Goal: Task Accomplishment & Management: Use online tool/utility

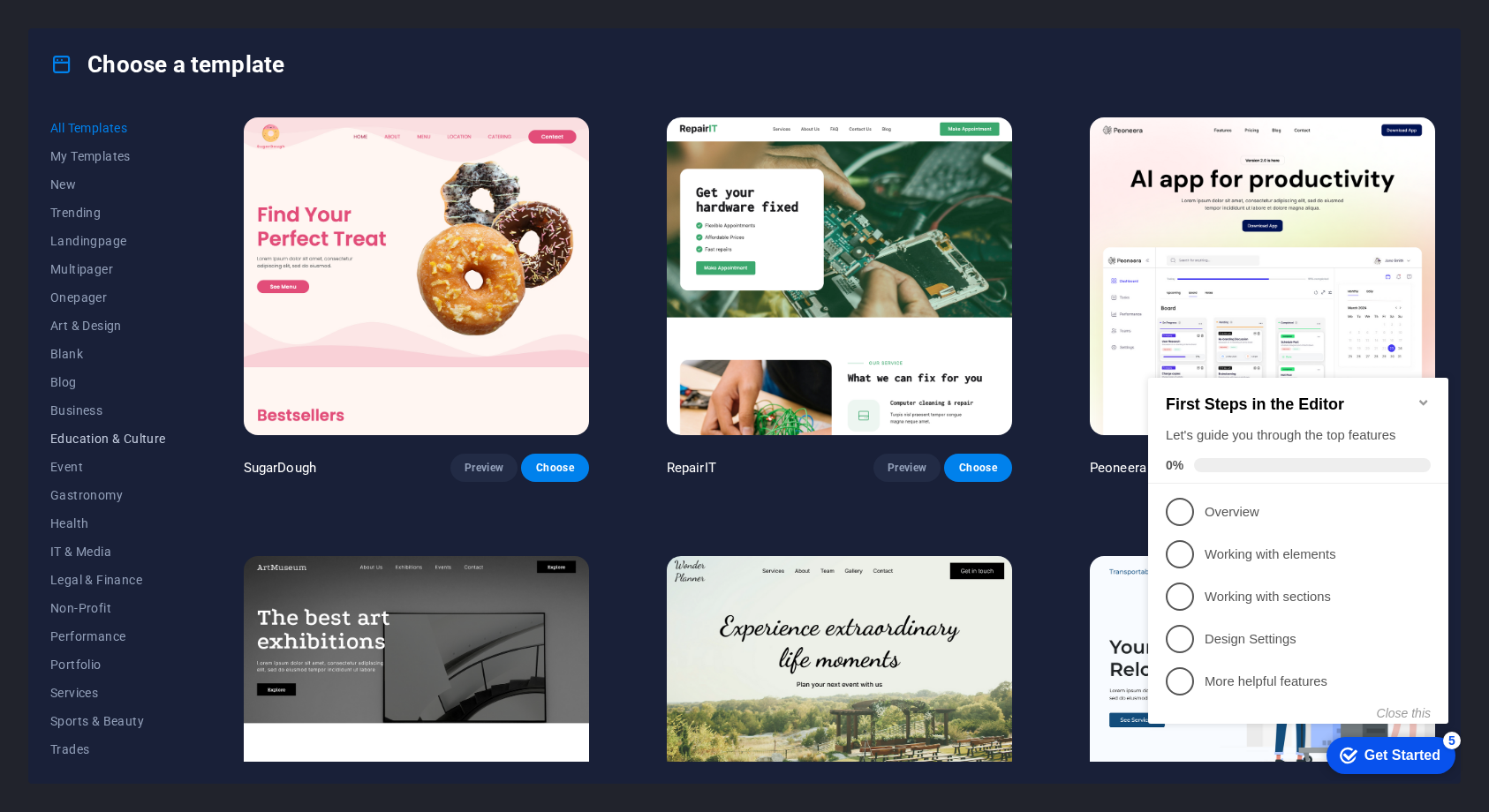
scroll to position [59, 0]
click at [98, 658] on span "Sports & Beauty" at bounding box center [108, 663] width 115 height 14
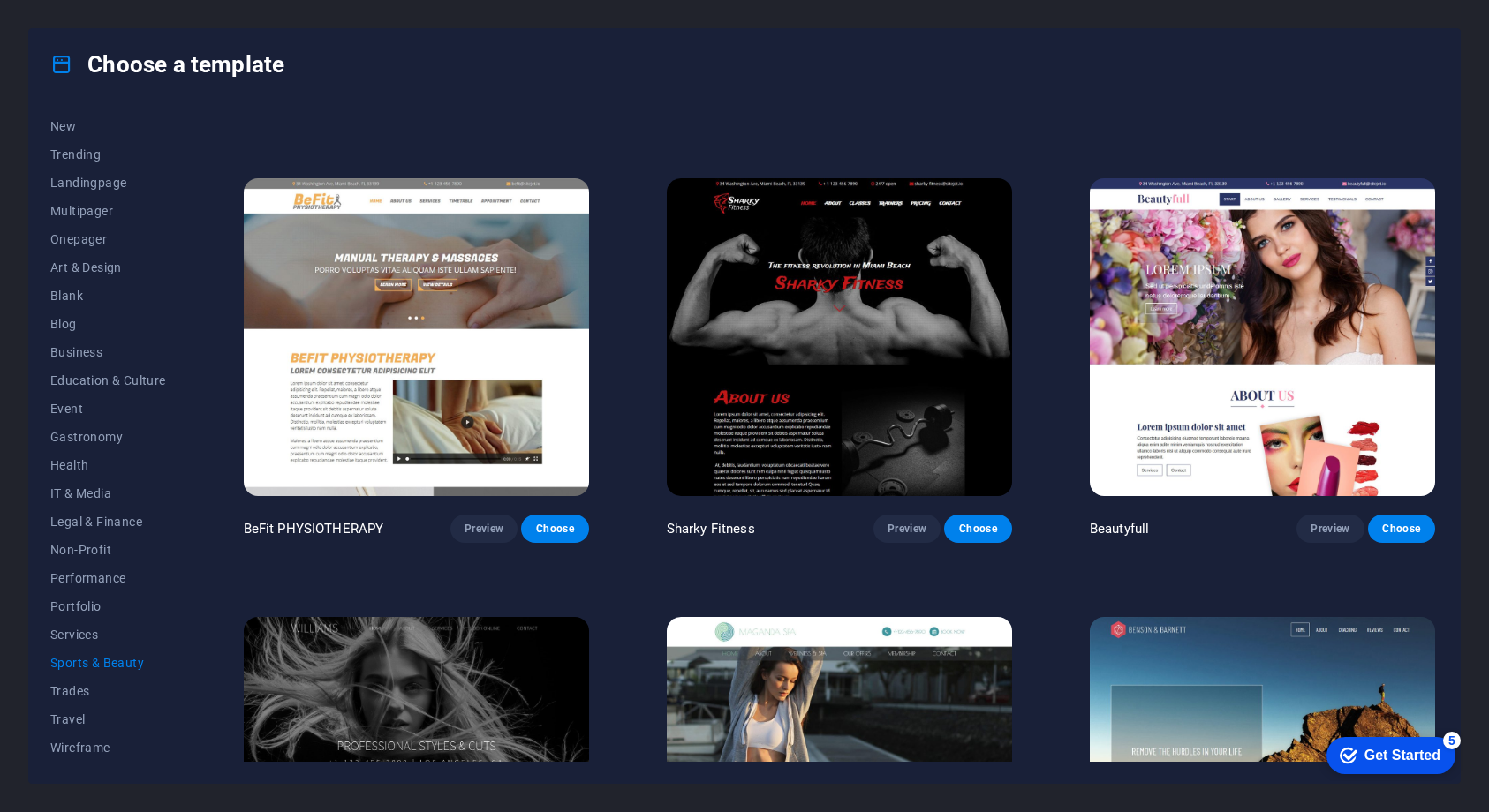
scroll to position [1467, 0]
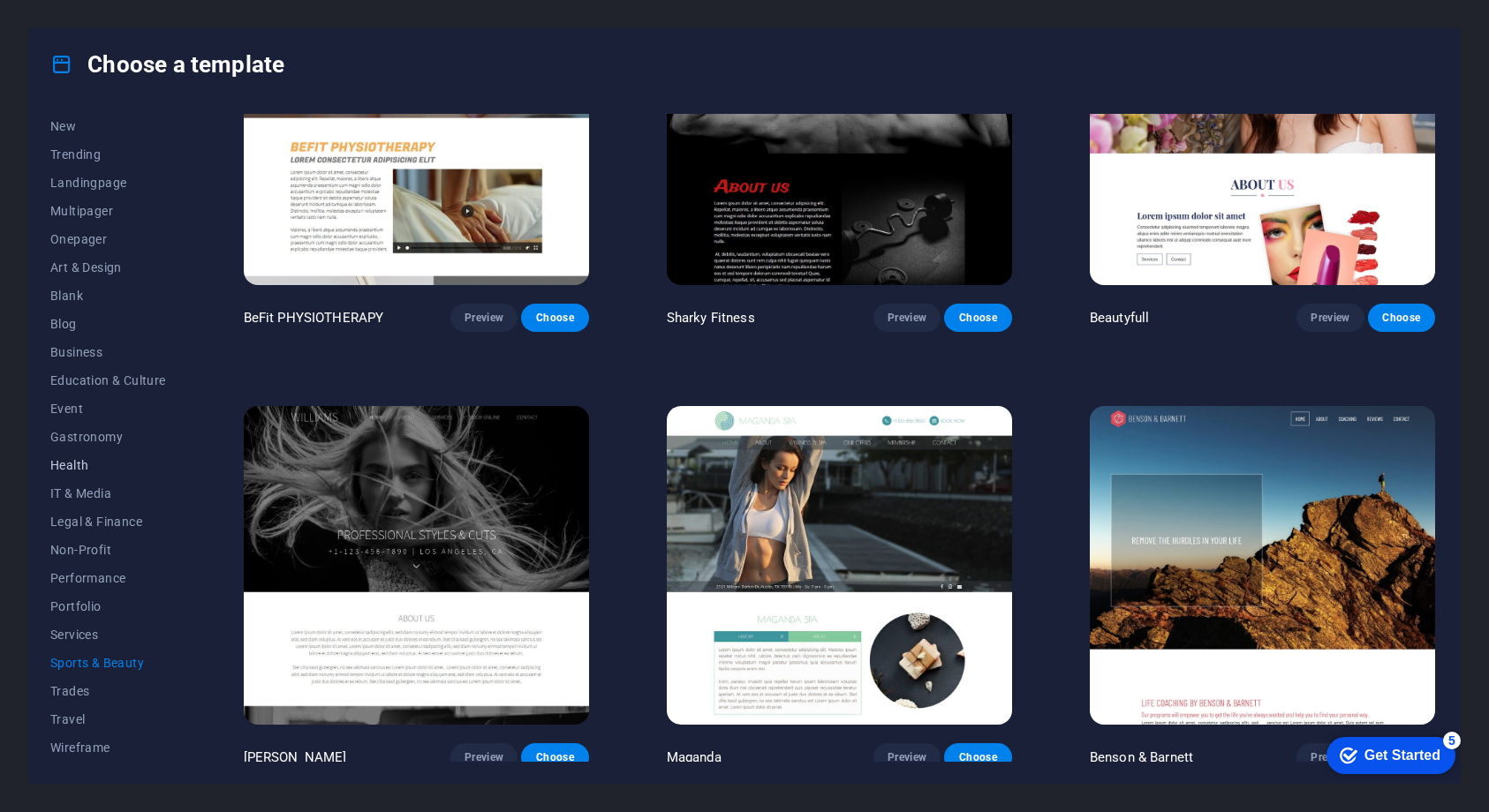
click at [78, 470] on span "Health" at bounding box center [108, 465] width 115 height 14
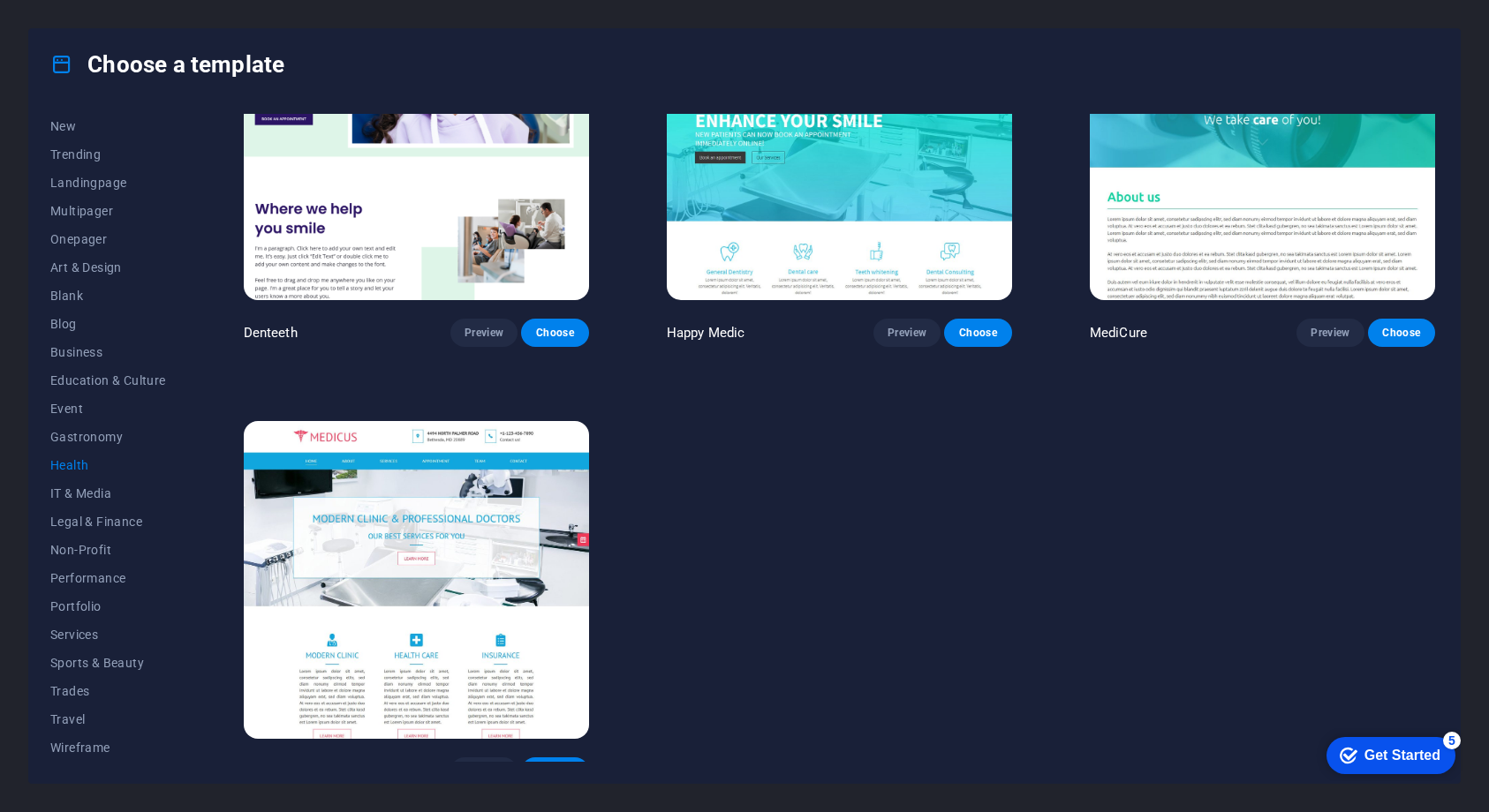
scroll to position [592, 0]
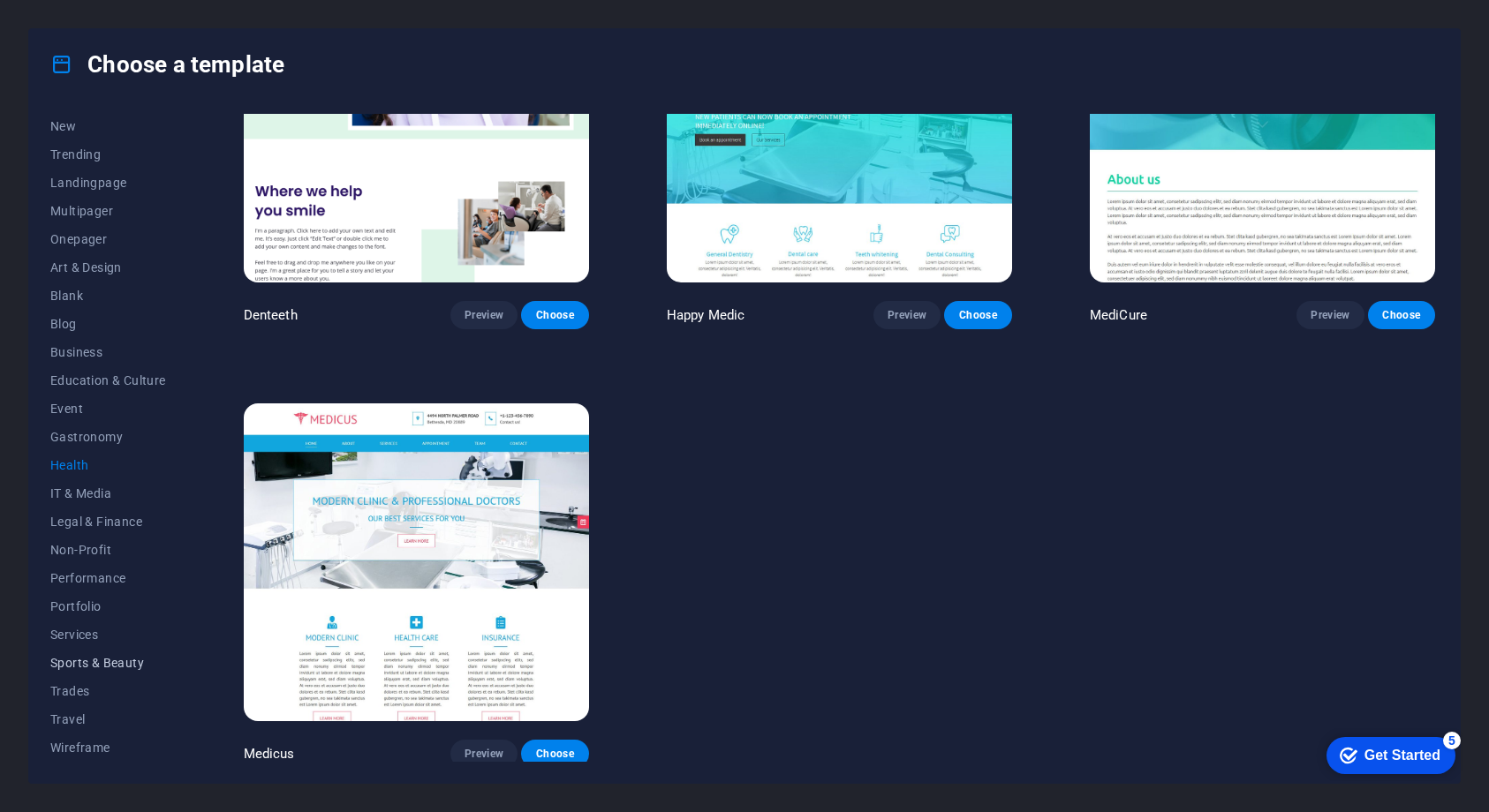
click at [103, 659] on span "Sports & Beauty" at bounding box center [108, 663] width 115 height 14
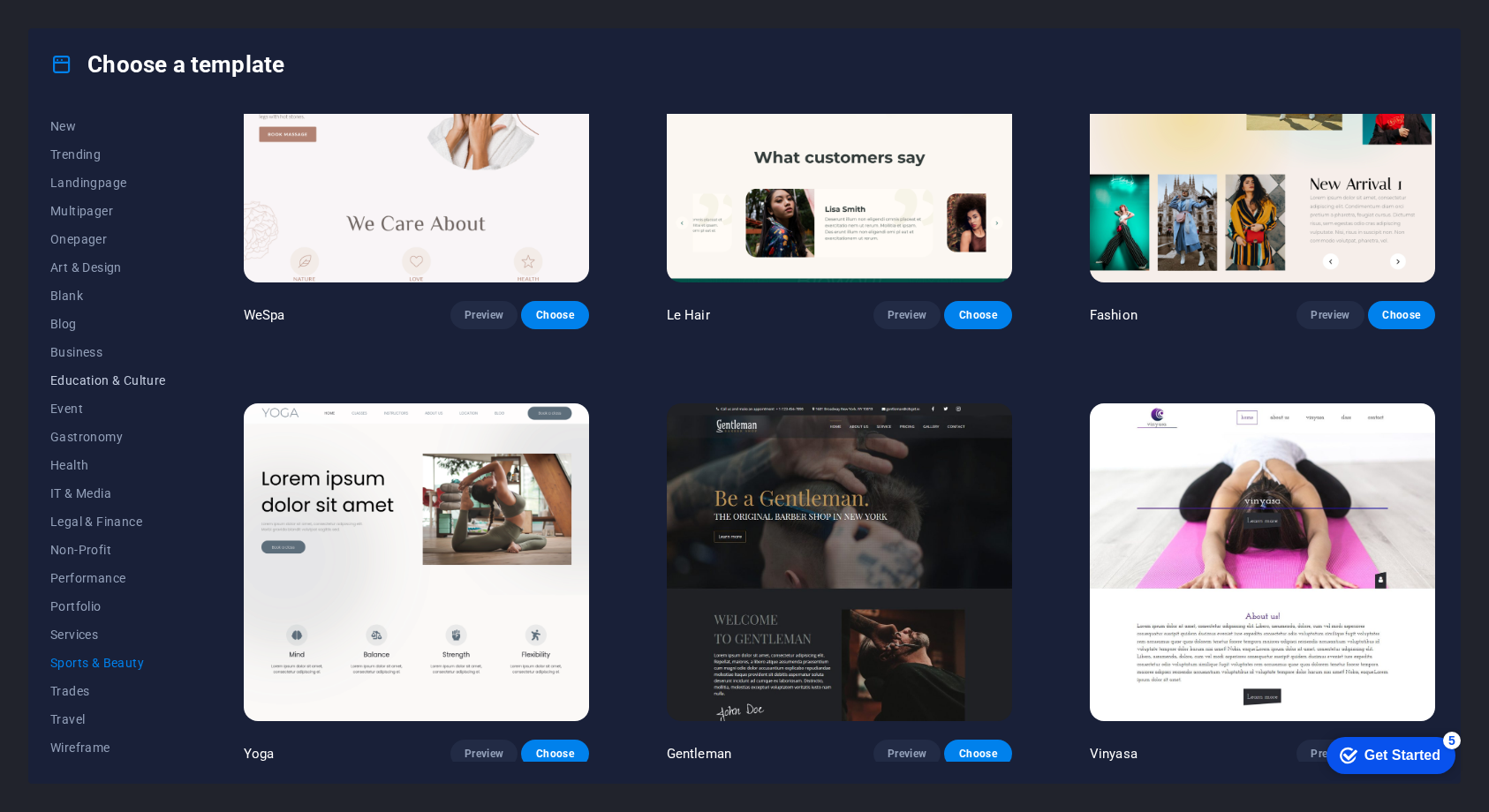
click at [138, 376] on span "Education & Culture" at bounding box center [108, 381] width 115 height 14
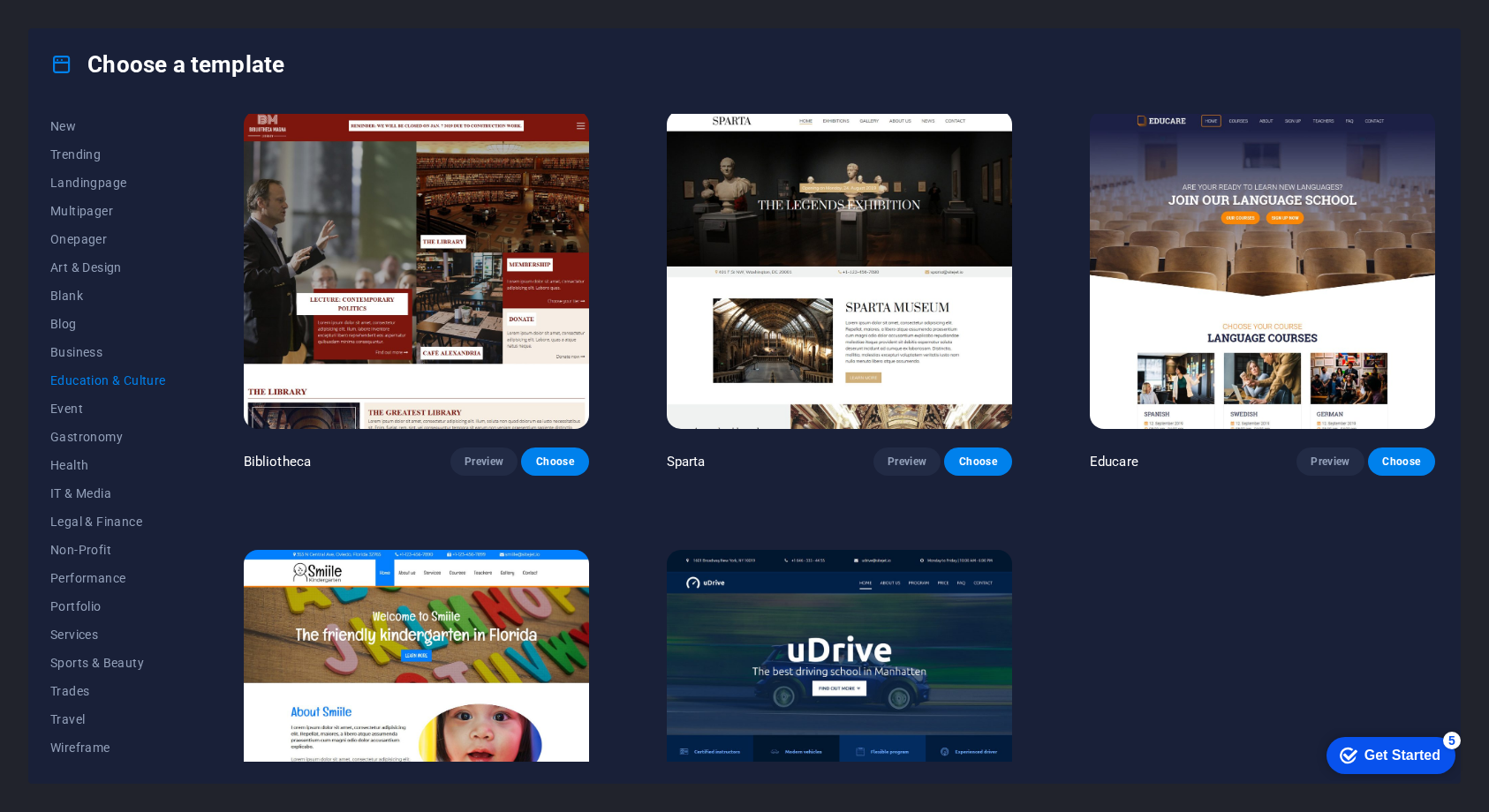
scroll to position [449, 0]
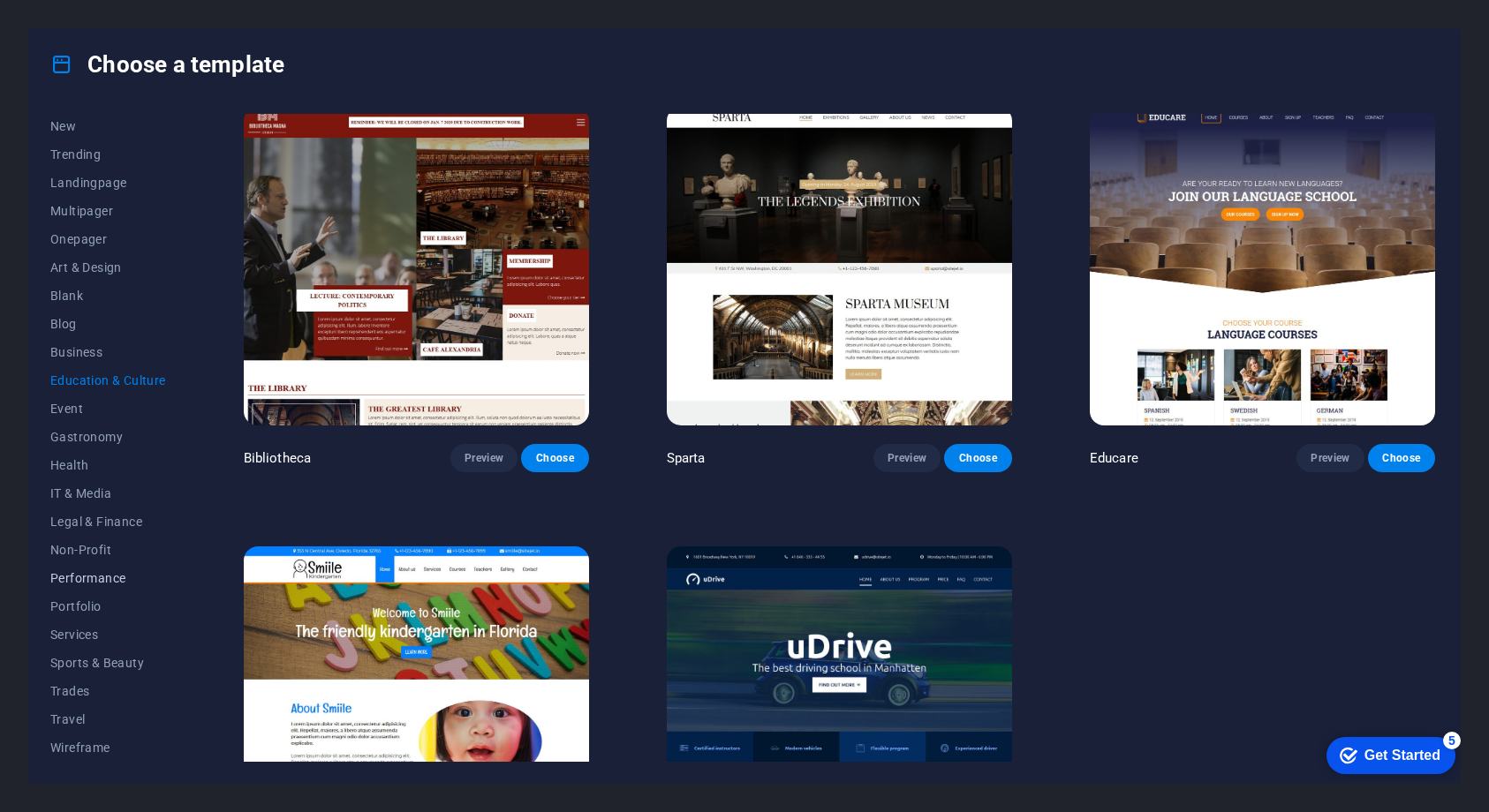
click at [122, 582] on span "Performance" at bounding box center [108, 578] width 115 height 14
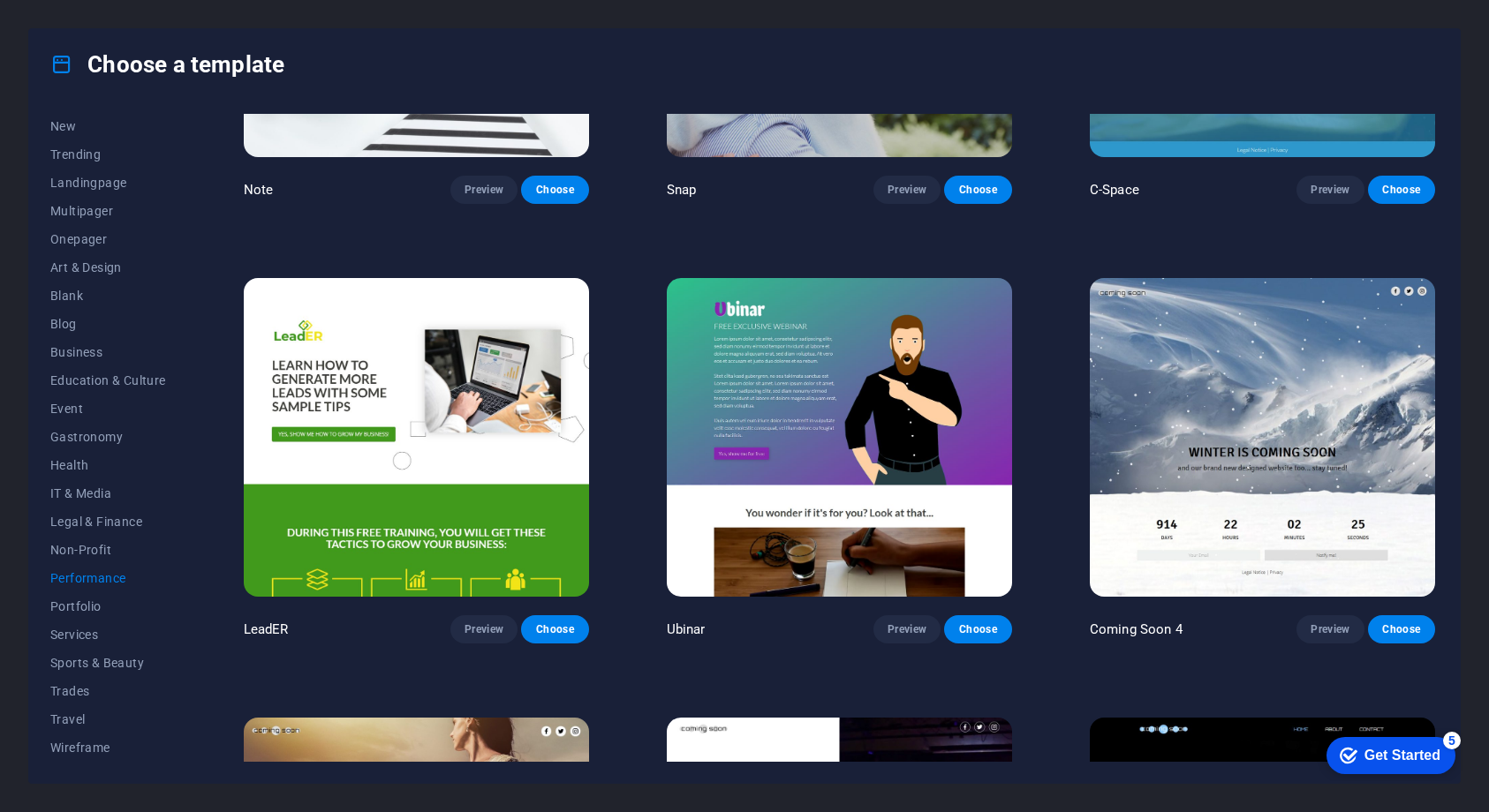
scroll to position [1904, 0]
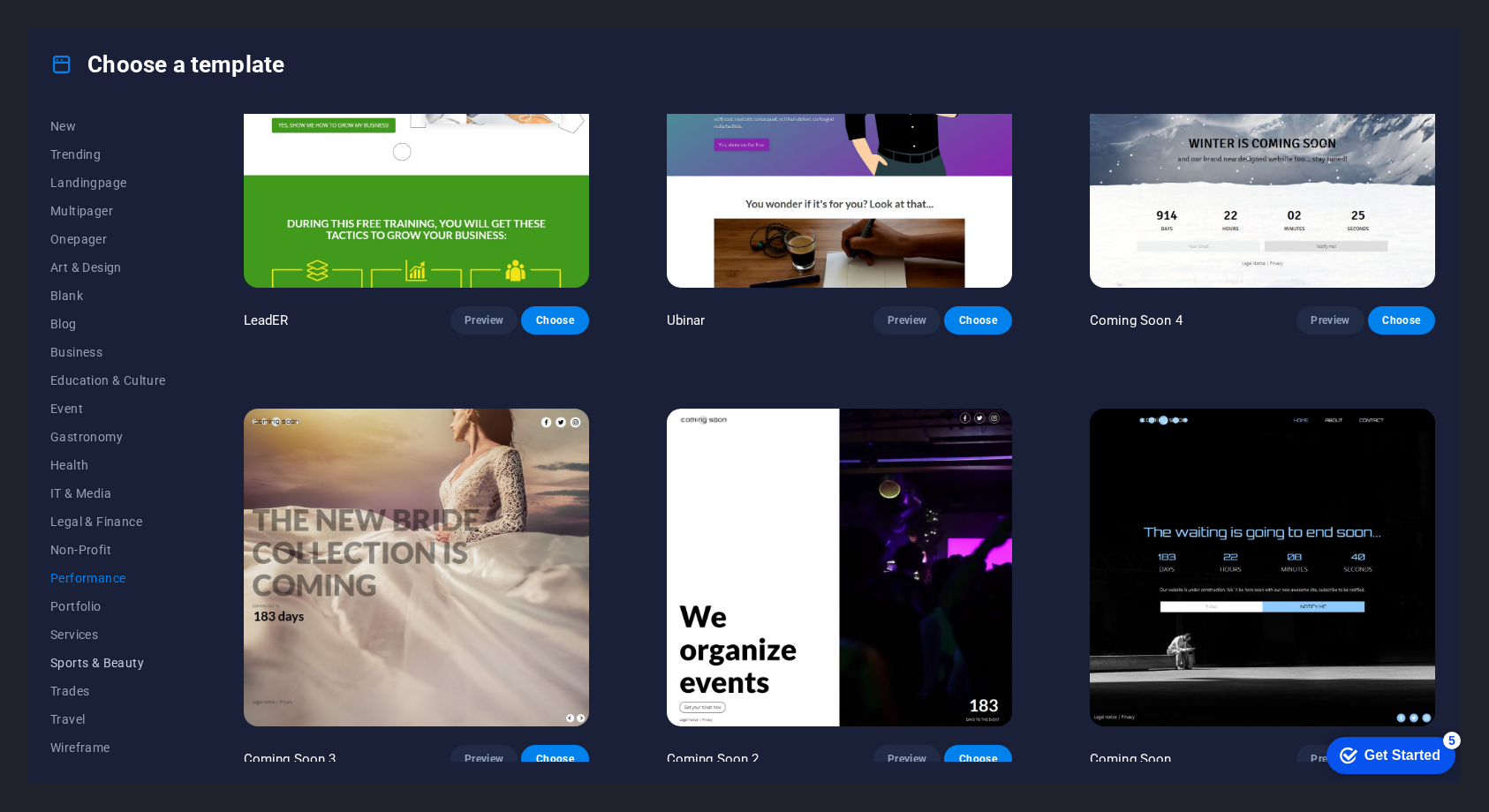
click at [126, 662] on span "Sports & Beauty" at bounding box center [108, 663] width 115 height 14
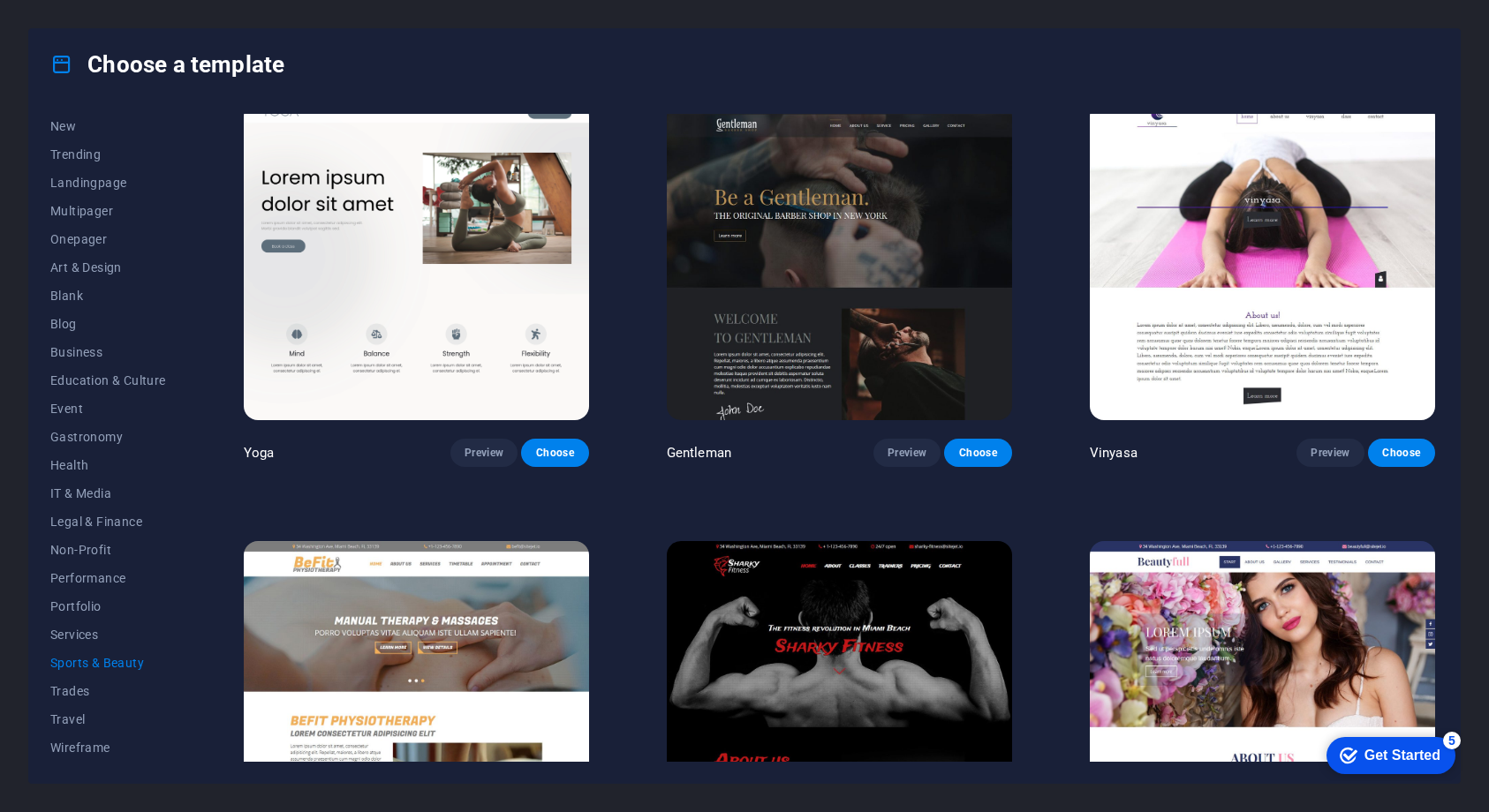
scroll to position [927, 0]
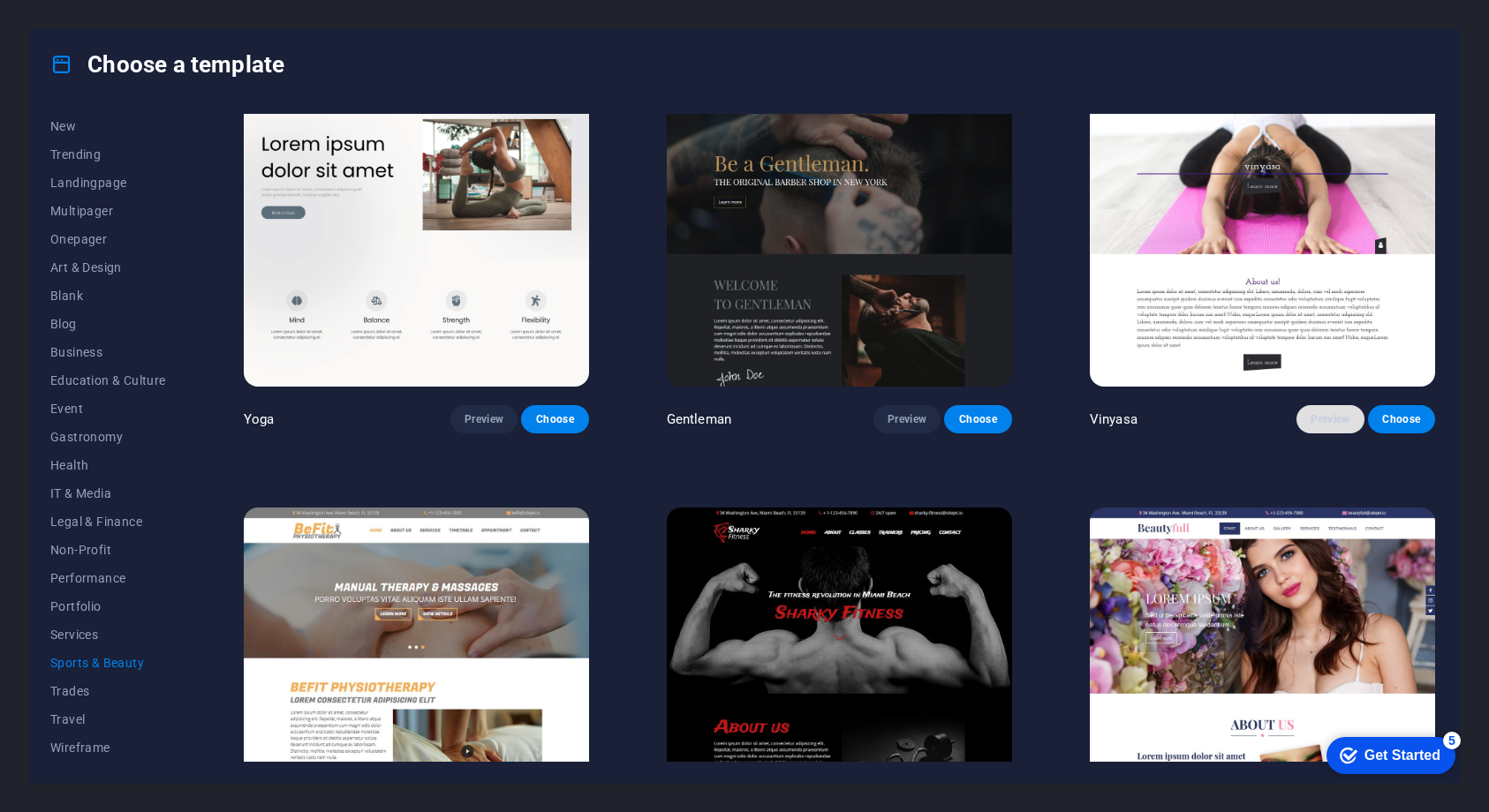
click at [1315, 412] on span "Preview" at bounding box center [1329, 419] width 39 height 14
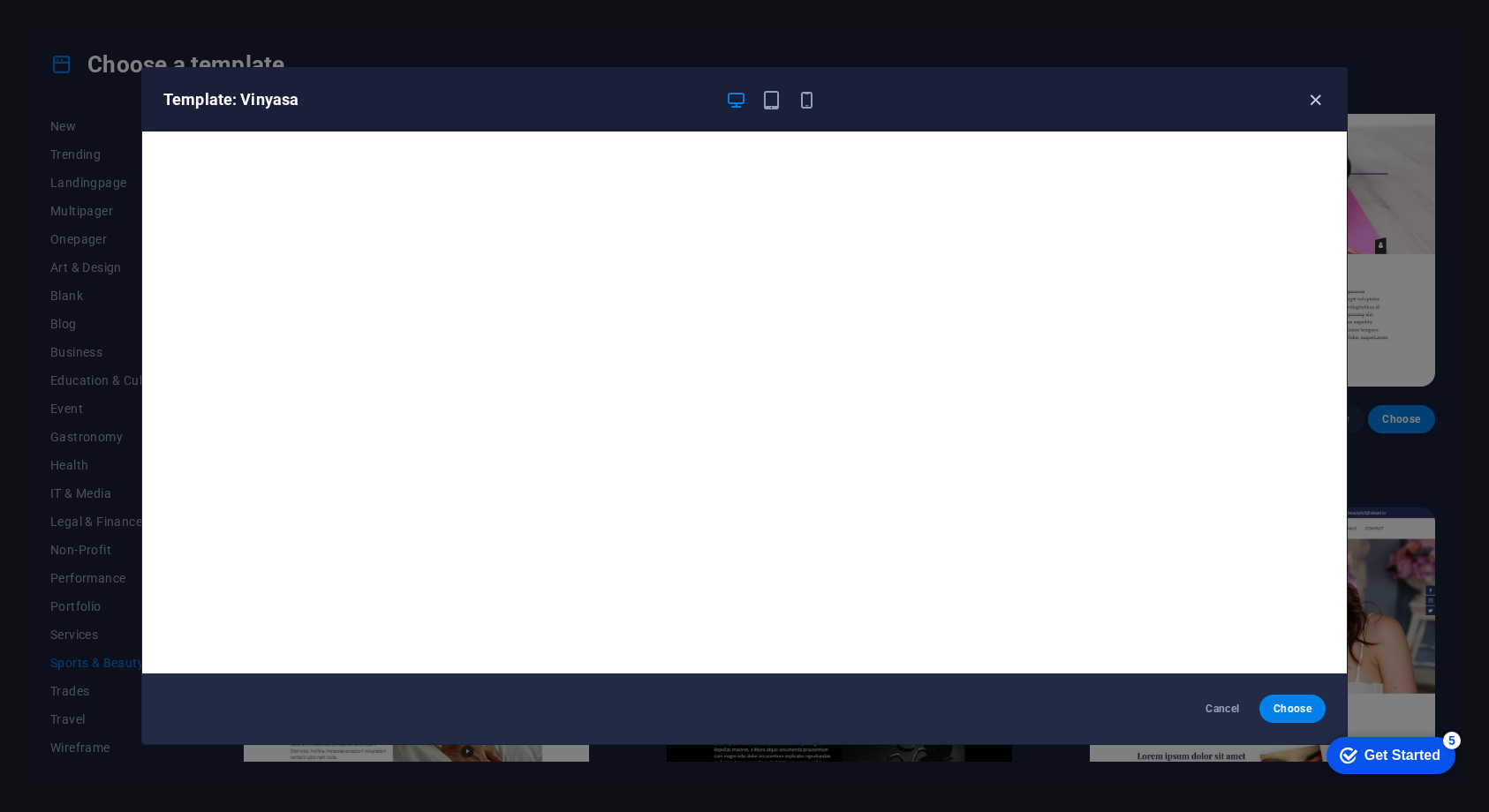
click at [1315, 108] on icon "button" at bounding box center [1315, 100] width 20 height 20
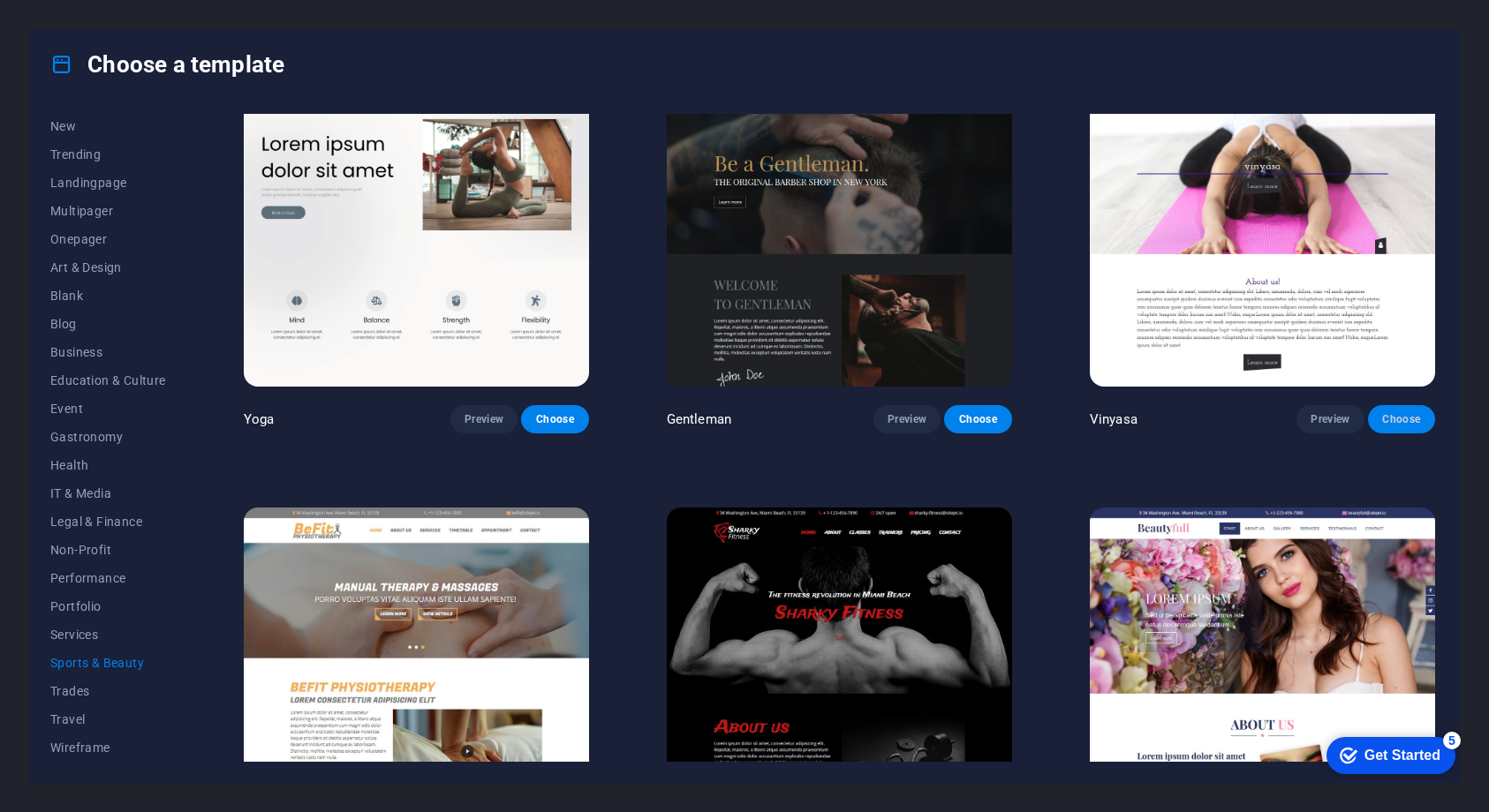
click at [1387, 412] on span "Choose" at bounding box center [1401, 419] width 39 height 14
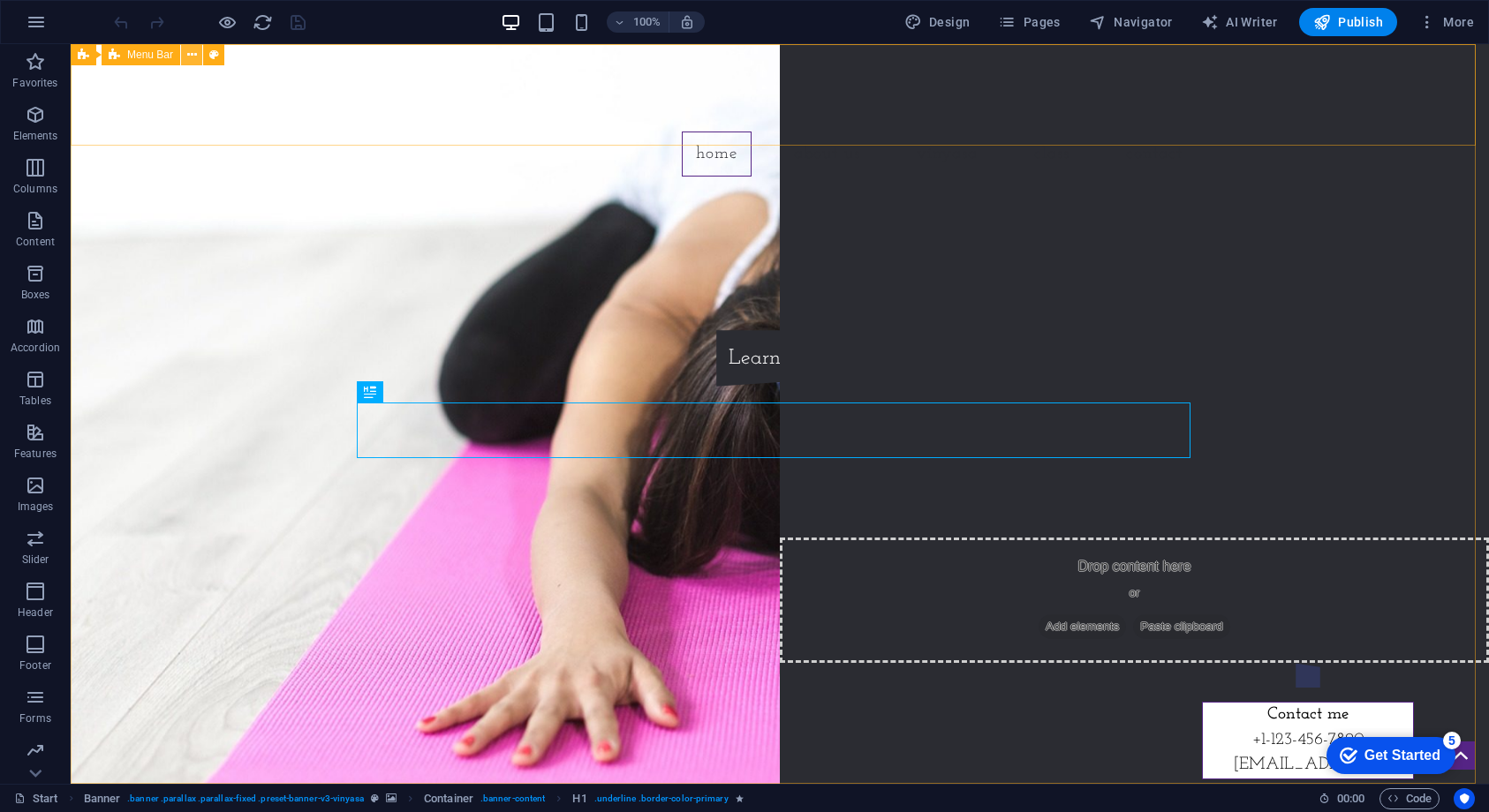
click at [190, 52] on icon at bounding box center [192, 55] width 10 height 19
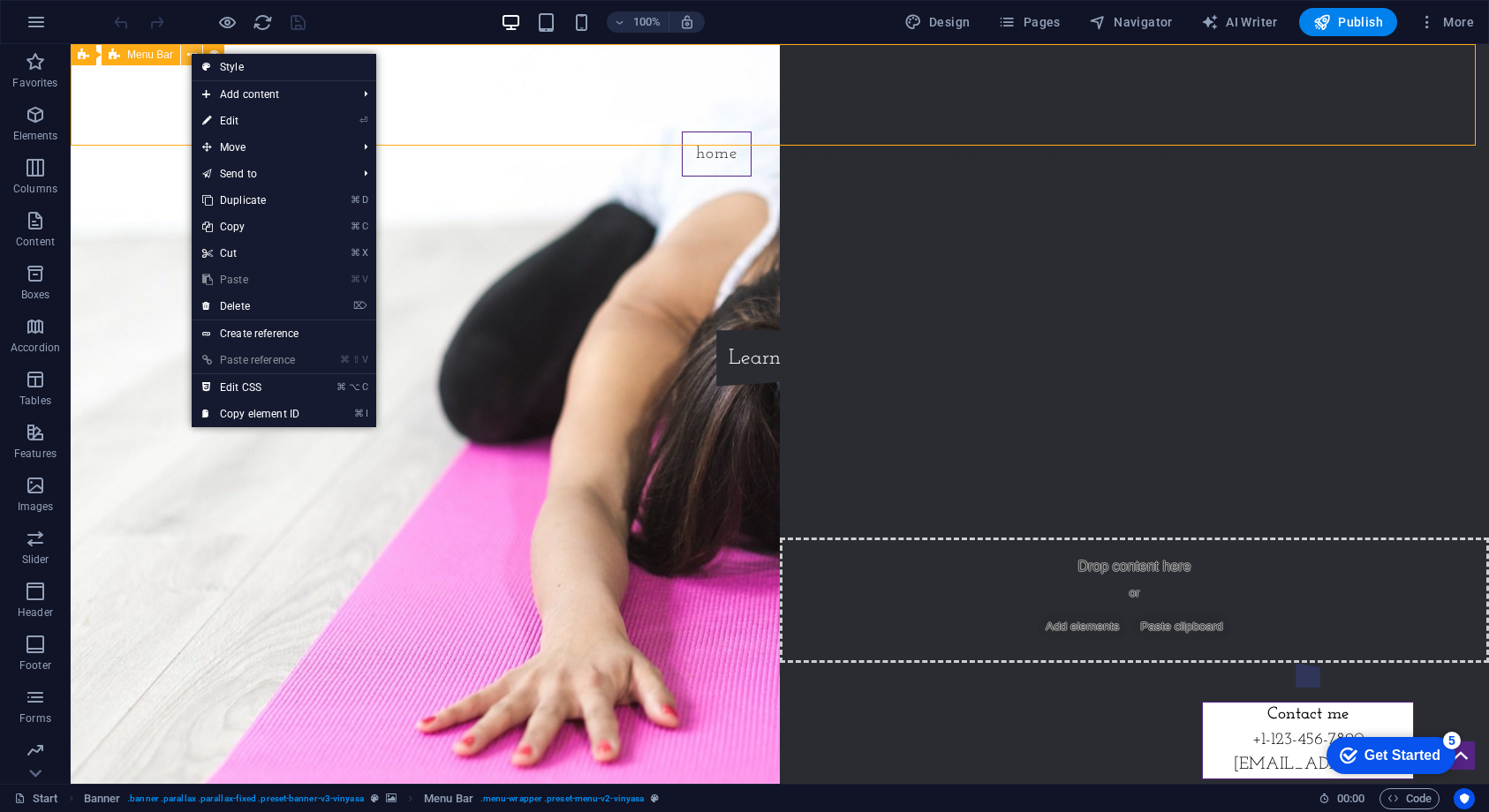
click at [190, 52] on icon at bounding box center [192, 55] width 10 height 19
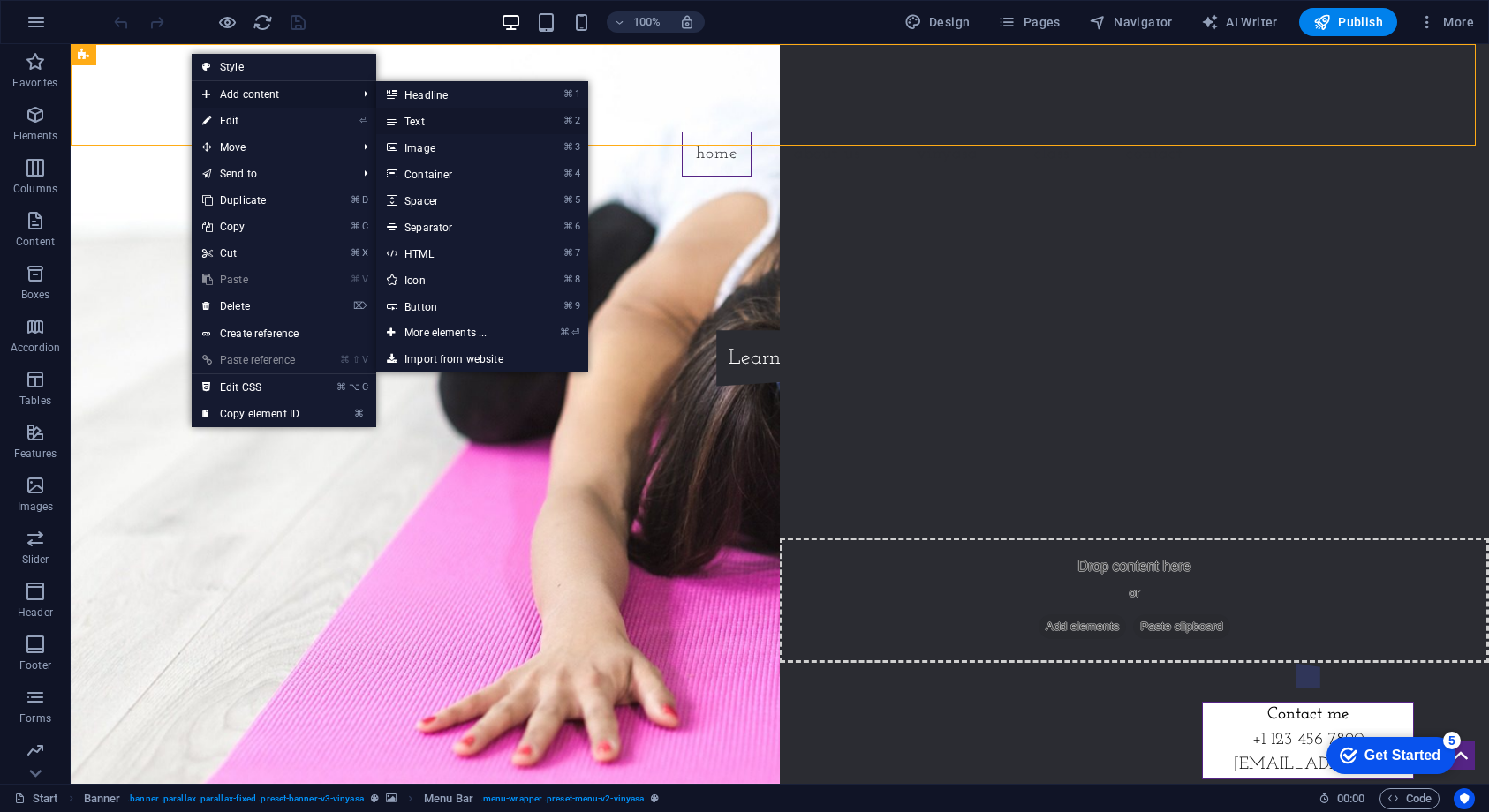
click at [434, 125] on link "⌘ 2 Text" at bounding box center [448, 120] width 146 height 27
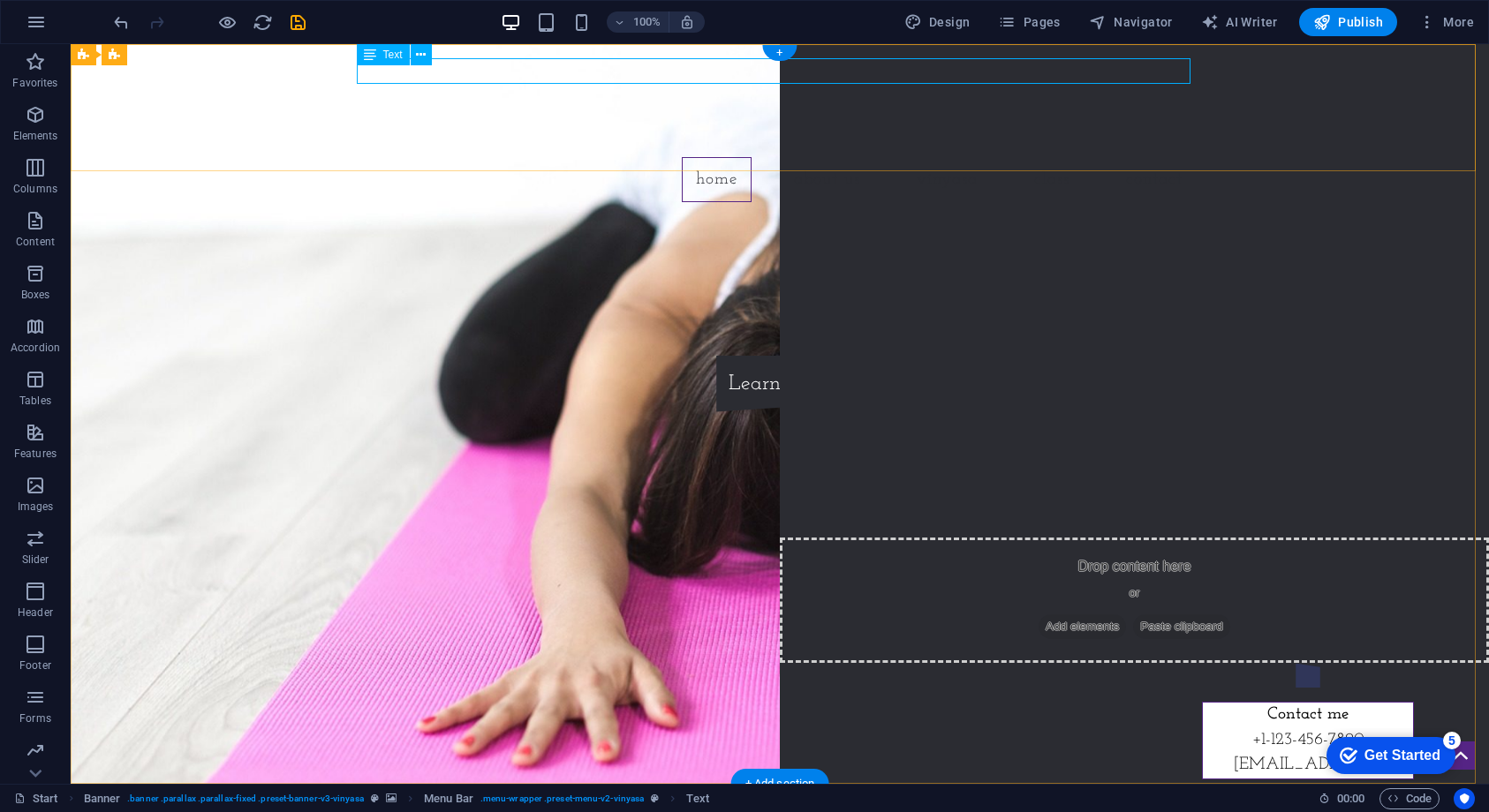
click at [596, 76] on div "New text element" at bounding box center [779, 72] width 834 height 26
click at [420, 56] on icon at bounding box center [420, 55] width 10 height 19
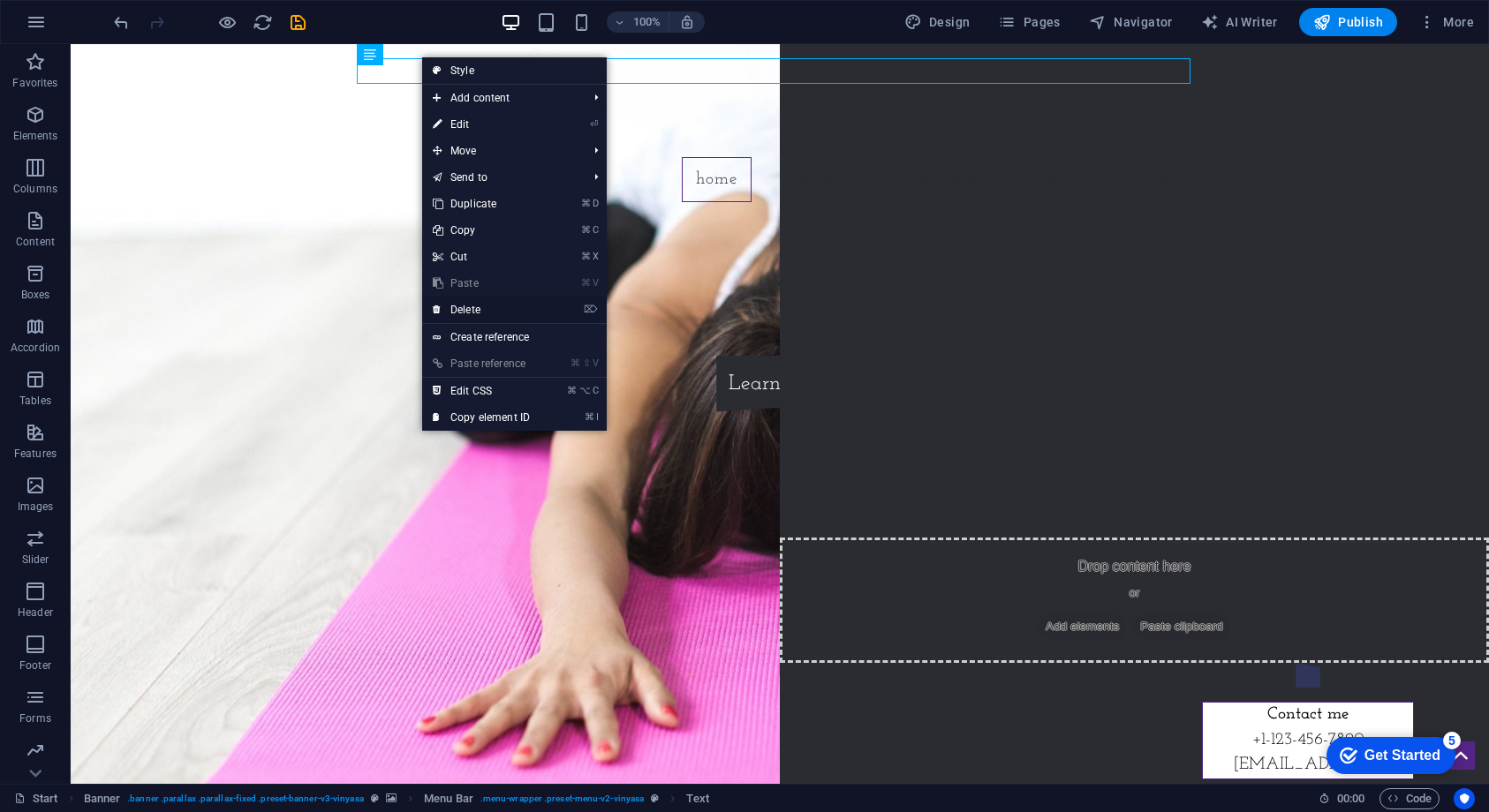
click at [515, 312] on link "⌦ Delete" at bounding box center [481, 309] width 118 height 27
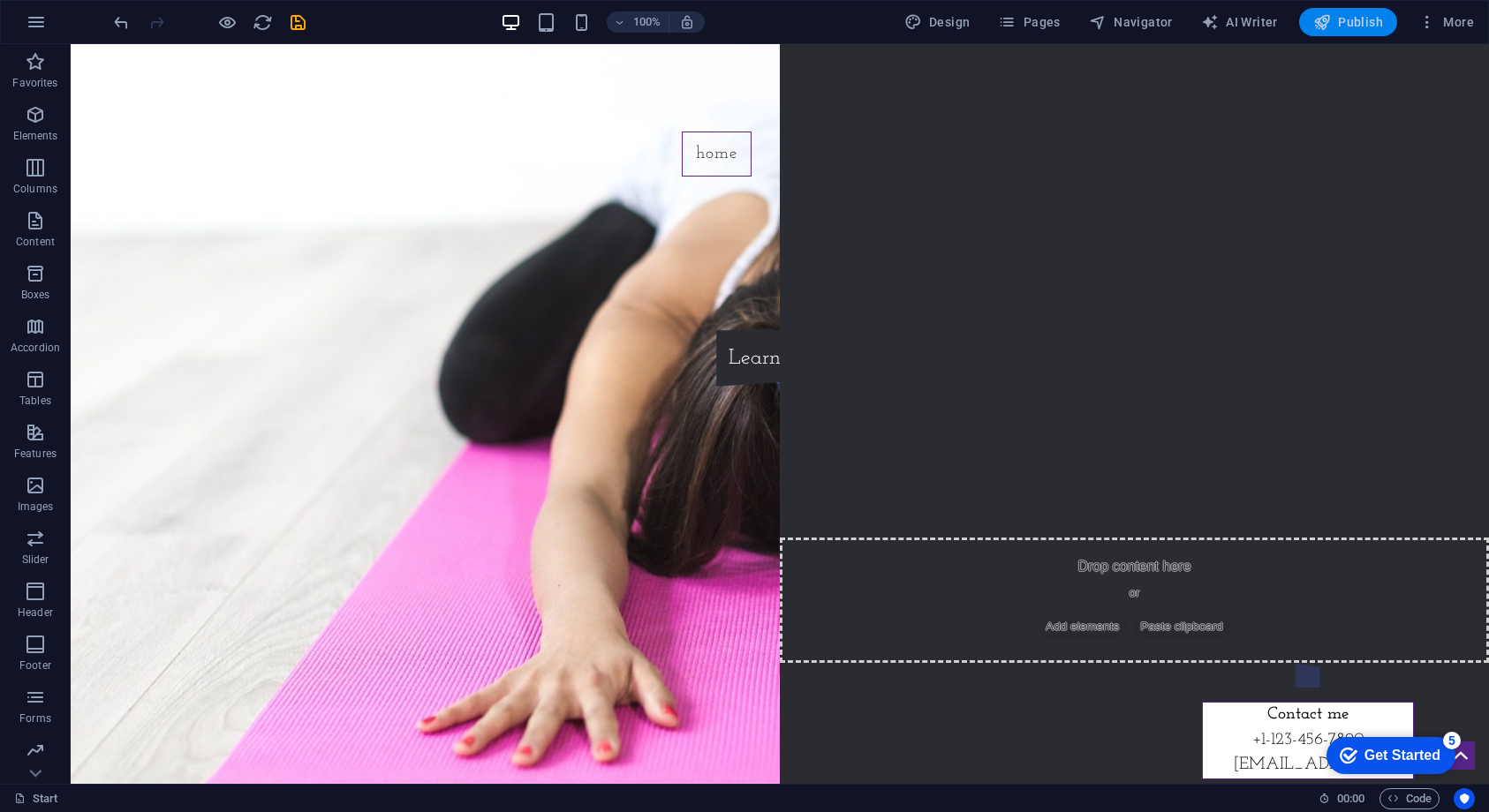
click at [1343, 31] on button "Publish" at bounding box center [1348, 22] width 98 height 28
